Goal: Task Accomplishment & Management: Use online tool/utility

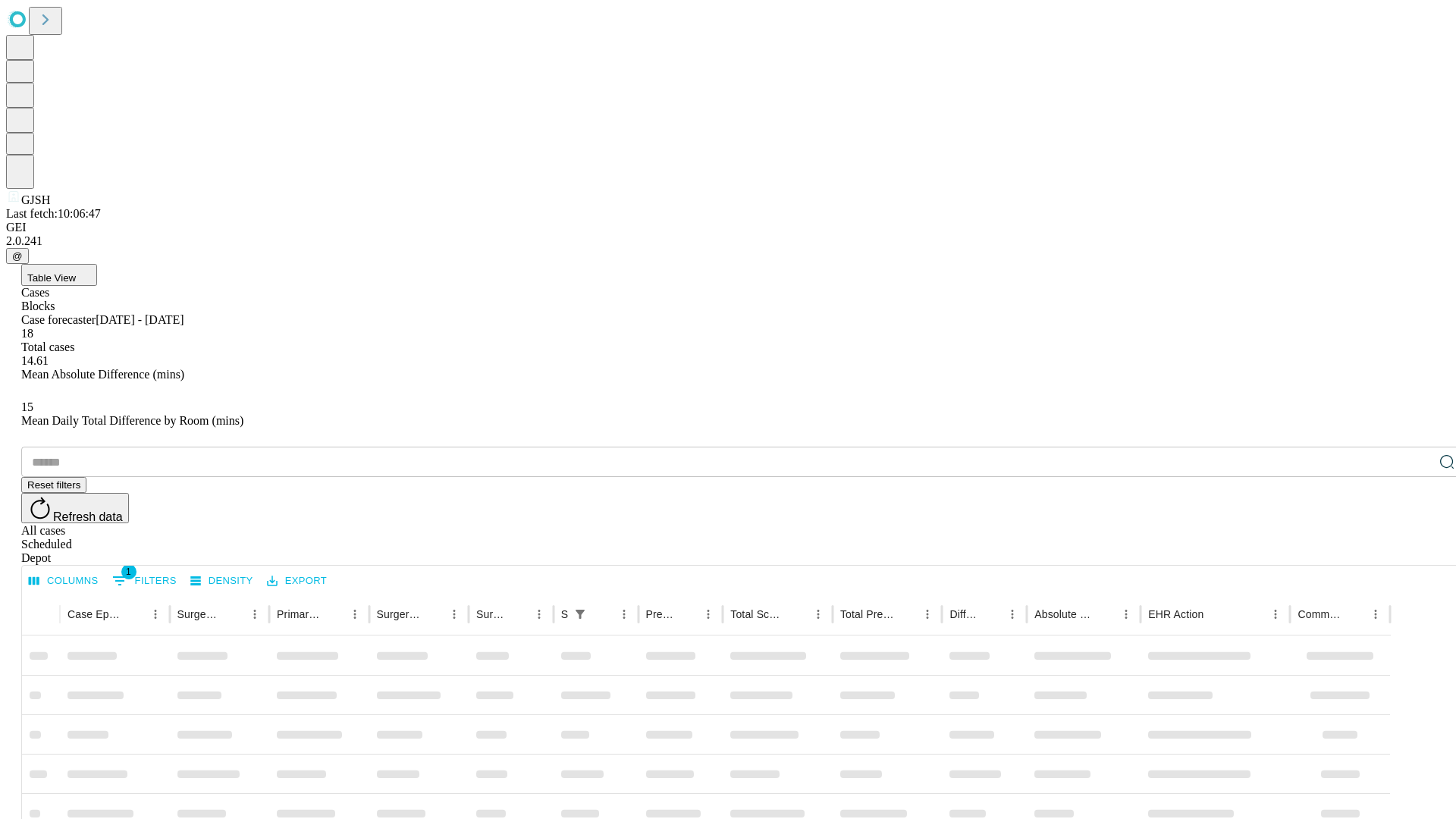
click at [76, 272] on span "Table View" at bounding box center [52, 278] width 48 height 11
